Goal: Navigation & Orientation: Find specific page/section

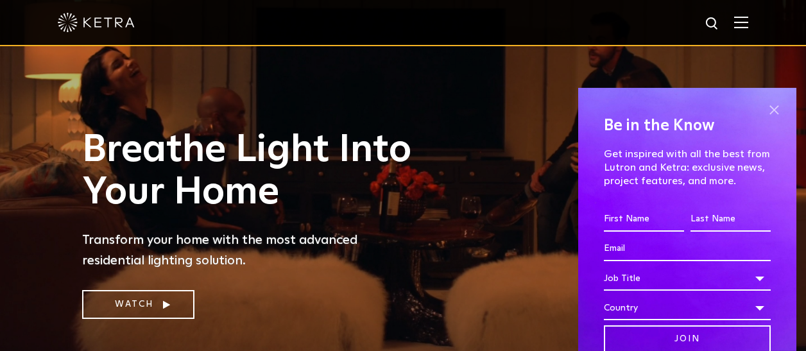
click at [764, 112] on span at bounding box center [773, 110] width 19 height 19
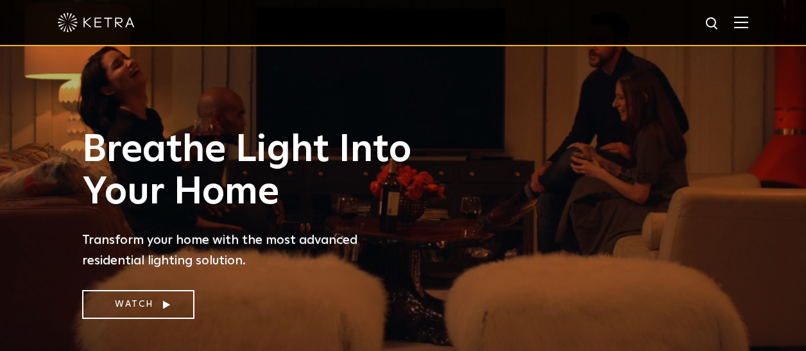
click at [748, 21] on img at bounding box center [741, 22] width 14 height 12
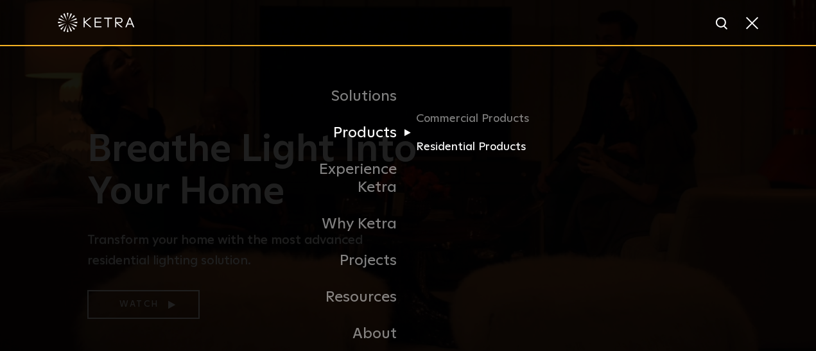
click at [434, 148] on link "Residential Products" at bounding box center [477, 147] width 123 height 19
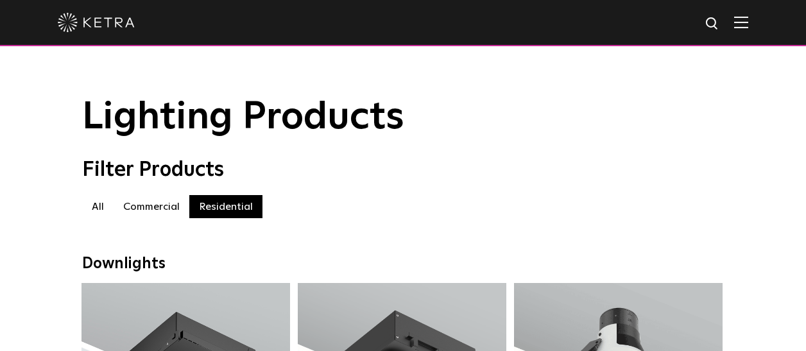
click at [142, 206] on label "Commercial" at bounding box center [152, 206] width 76 height 23
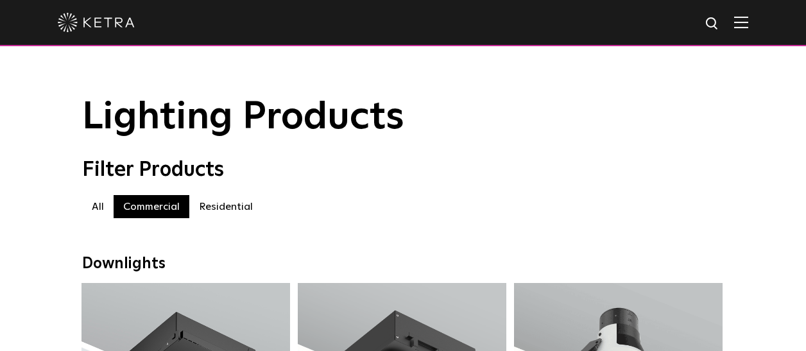
click at [172, 212] on label "Commercial" at bounding box center [152, 206] width 76 height 23
click at [97, 212] on label "All" at bounding box center [97, 206] width 31 height 23
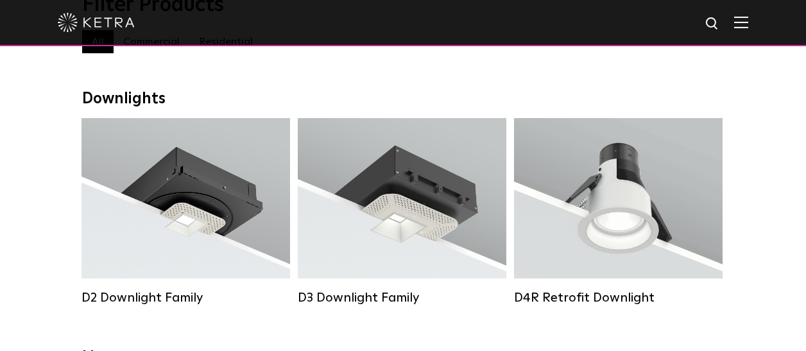
scroll to position [167, 0]
